Goal: Find specific page/section: Find specific page/section

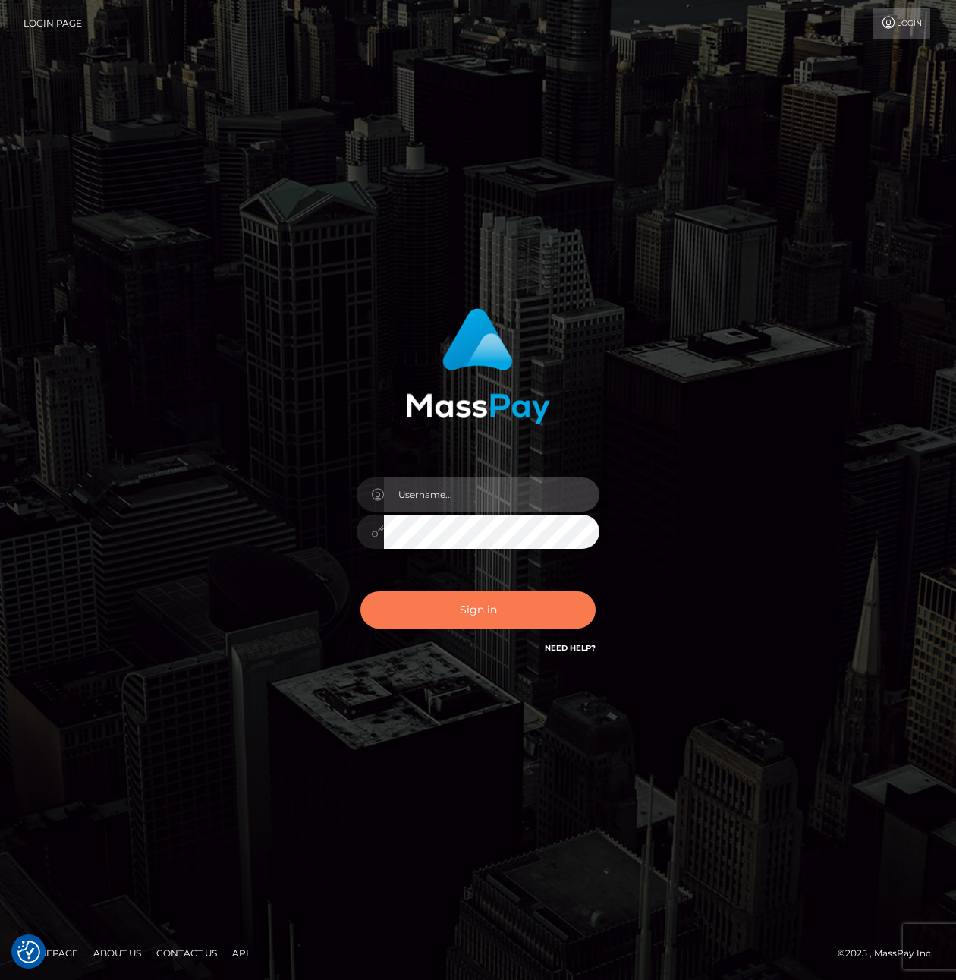
type input "tiana.whop"
click at [465, 621] on button "Sign in" at bounding box center [478, 609] width 235 height 37
type input "tiana.whop"
drag, startPoint x: 0, startPoint y: 0, endPoint x: 465, endPoint y: 704, distance: 843.8
click at [465, 624] on button "Sign in" at bounding box center [478, 609] width 235 height 37
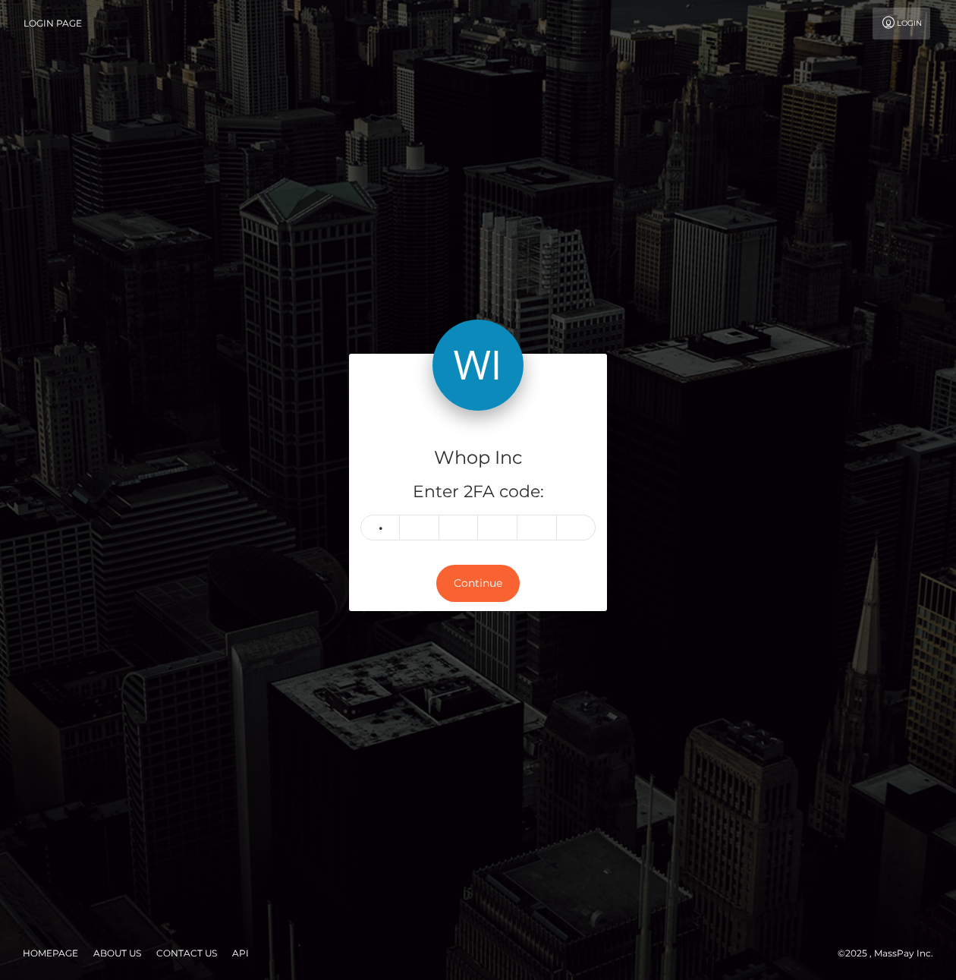
type input "5"
type input "8"
type input "9"
type input "3"
type input "0"
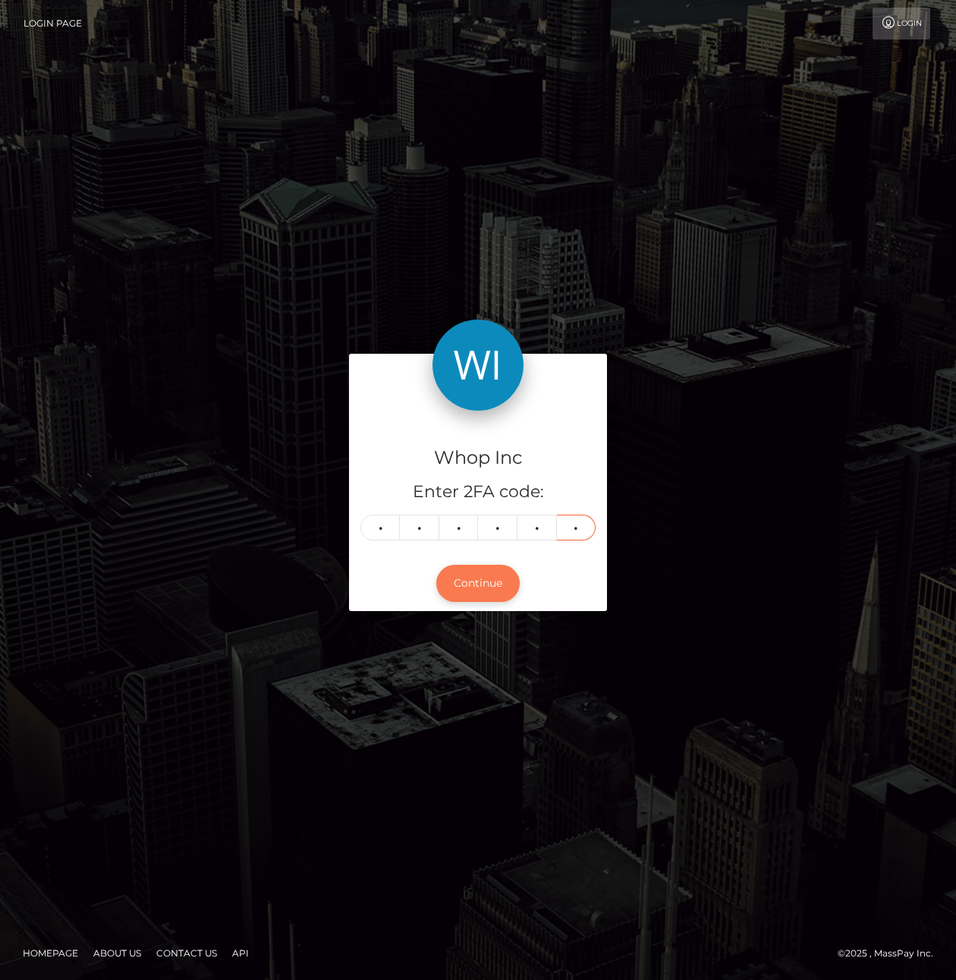
type input "7"
click at [465, 594] on button "Continue" at bounding box center [477, 583] width 83 height 37
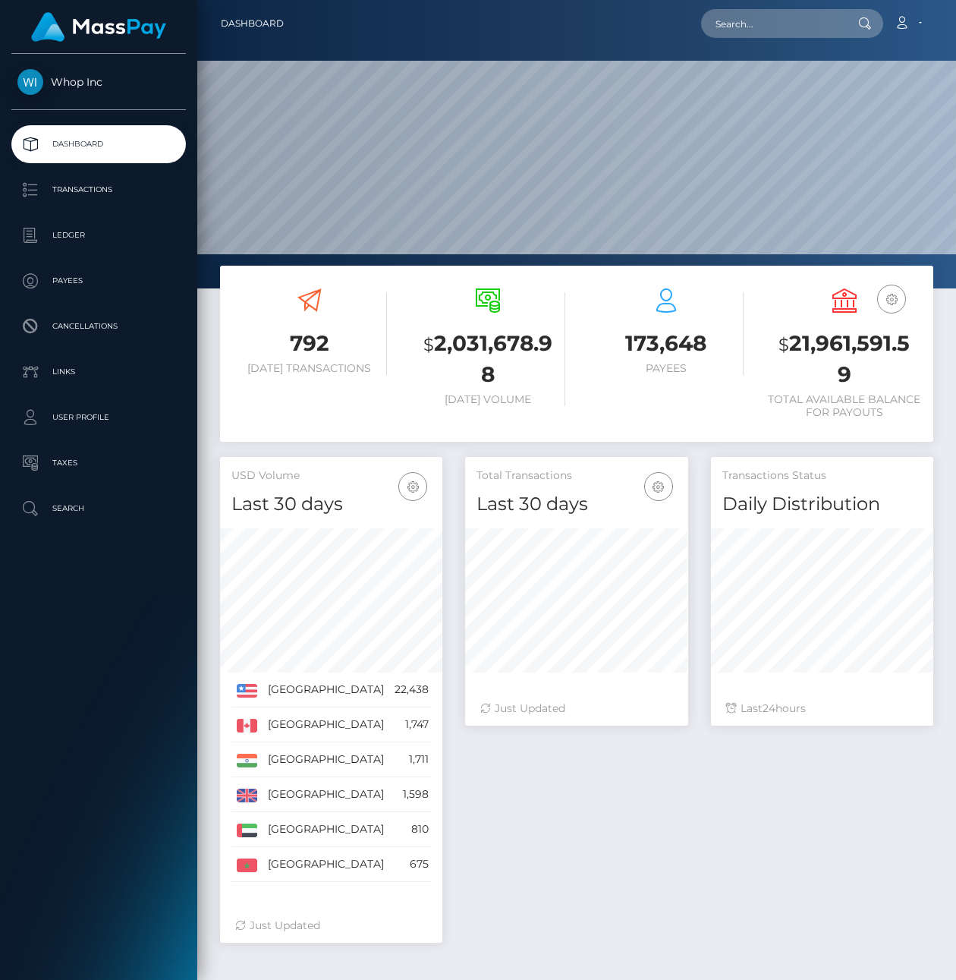
scroll to position [269, 222]
click at [131, 191] on p "Transactions" at bounding box center [98, 189] width 162 height 23
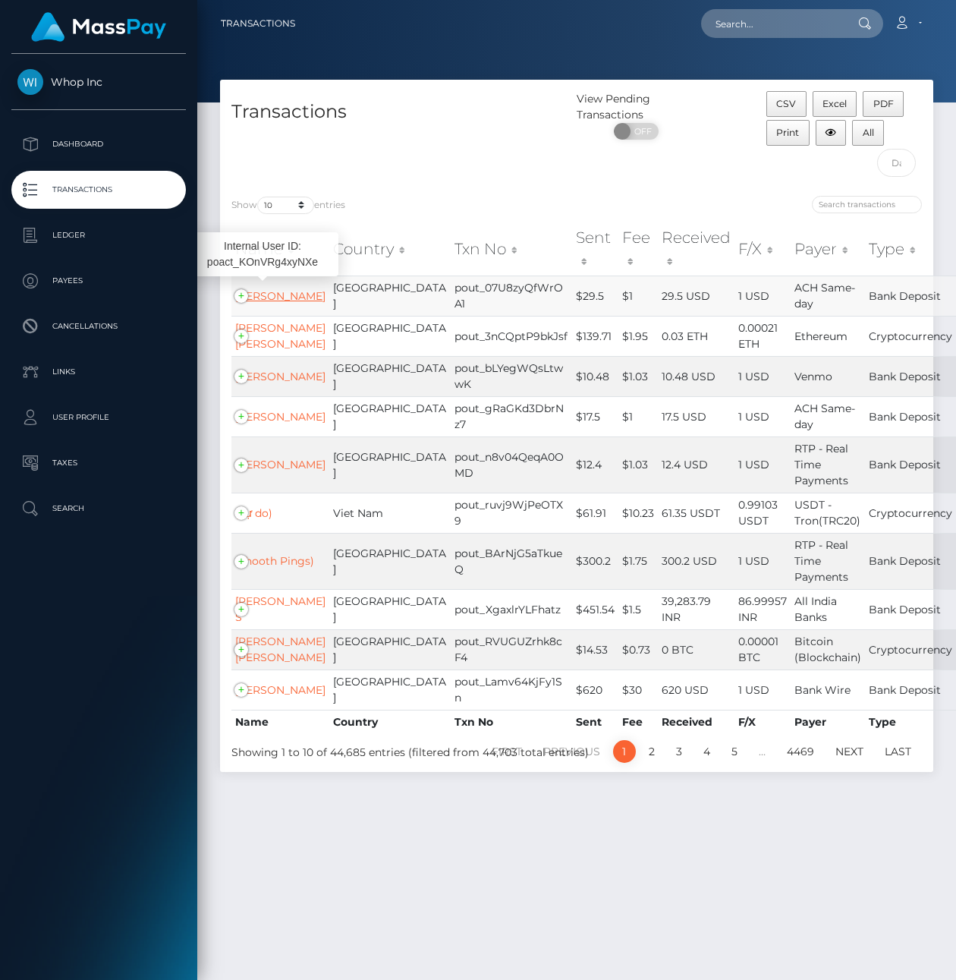
click at [279, 303] on link "[PERSON_NAME]" at bounding box center [280, 296] width 90 height 14
